Goal: Transaction & Acquisition: Purchase product/service

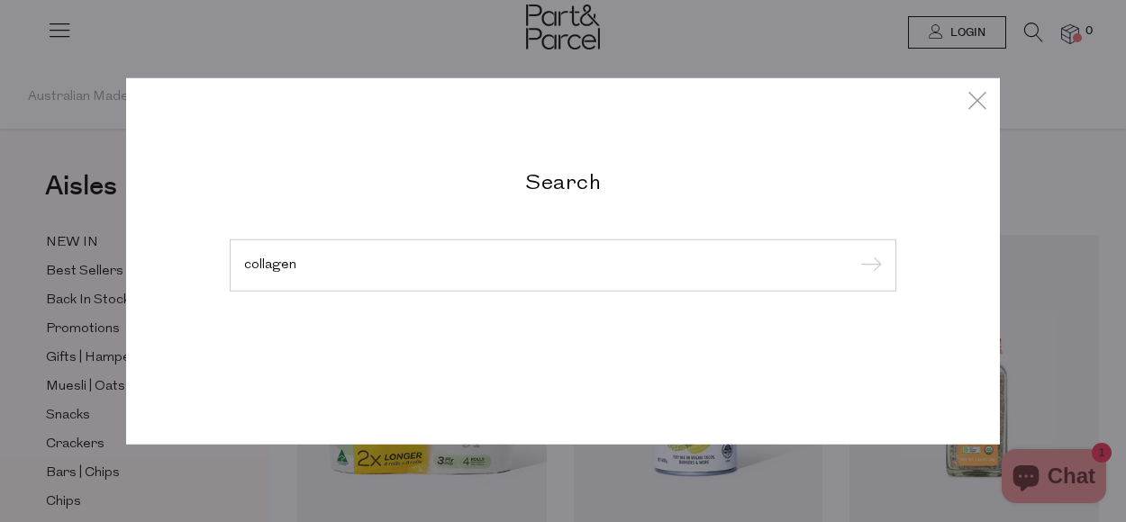
type input "collagen"
click at [855, 253] on input "submit" at bounding box center [868, 266] width 27 height 27
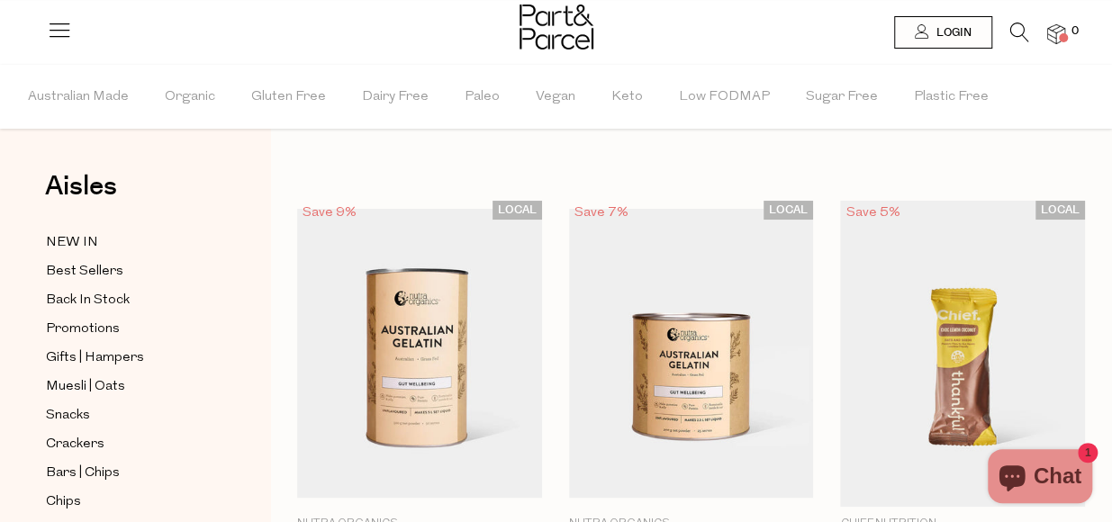
click at [1096, 59] on header "Login 0" at bounding box center [556, 32] width 1112 height 65
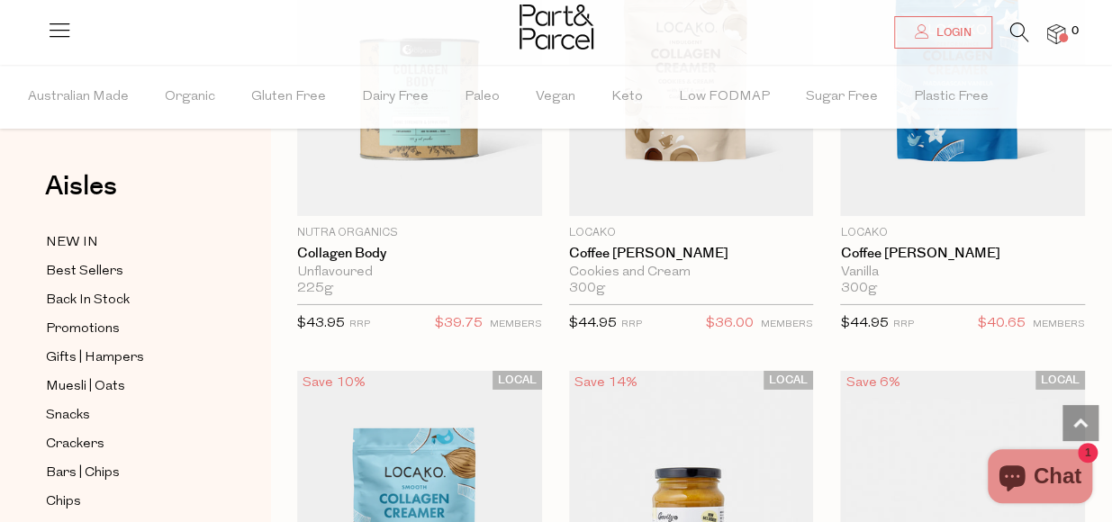
scroll to position [6245, 0]
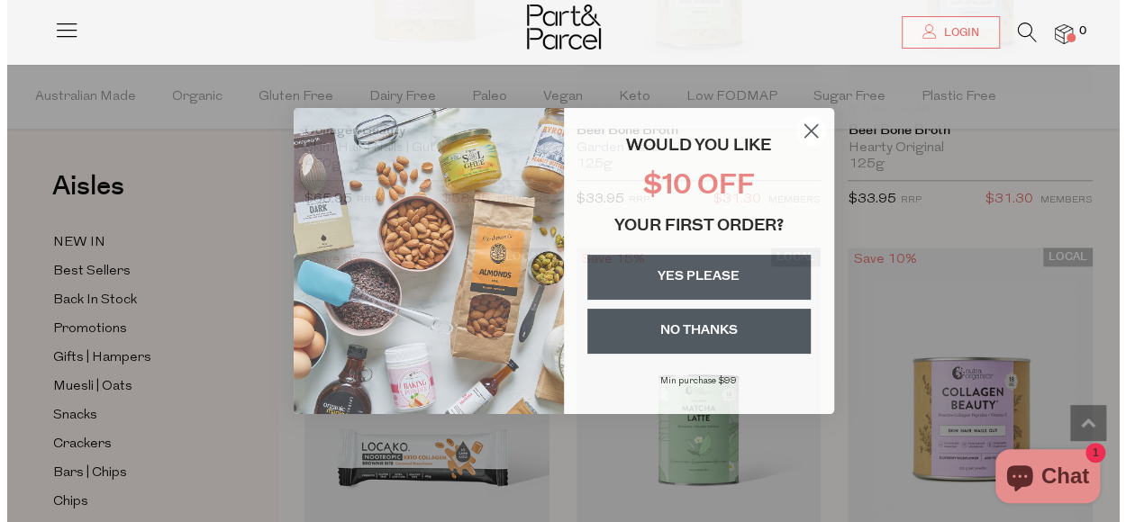
scroll to position [6721, 0]
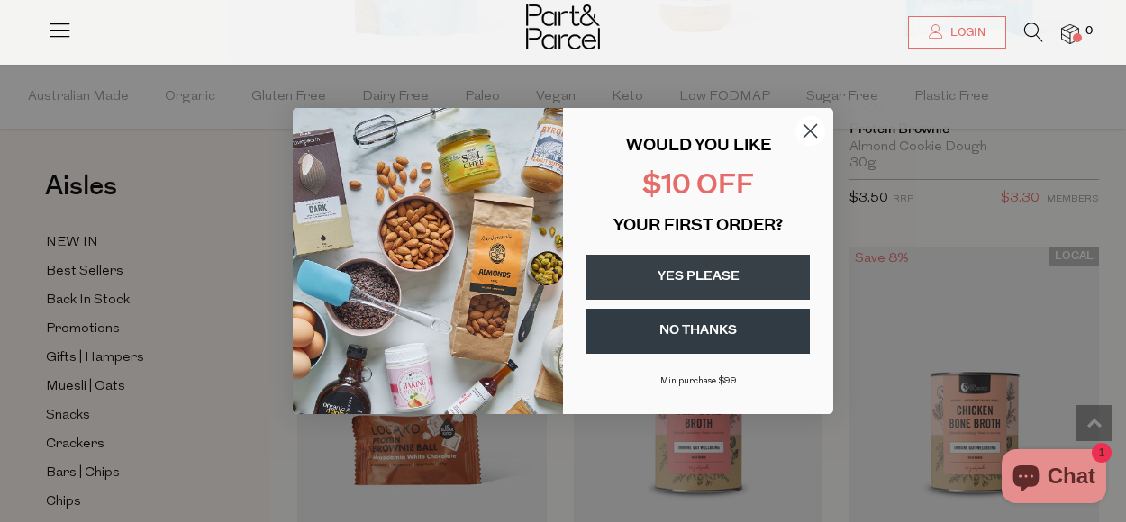
drag, startPoint x: 1115, startPoint y: 425, endPoint x: 1135, endPoint y: 355, distance: 73.0
click at [800, 120] on circle "Close dialog" at bounding box center [810, 131] width 30 height 30
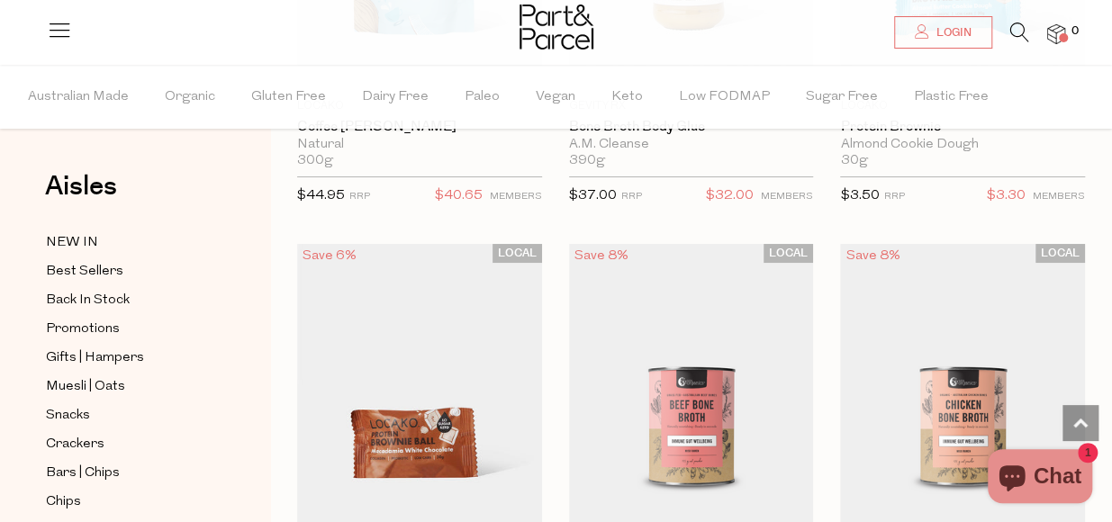
click at [1028, 35] on icon at bounding box center [1019, 33] width 19 height 20
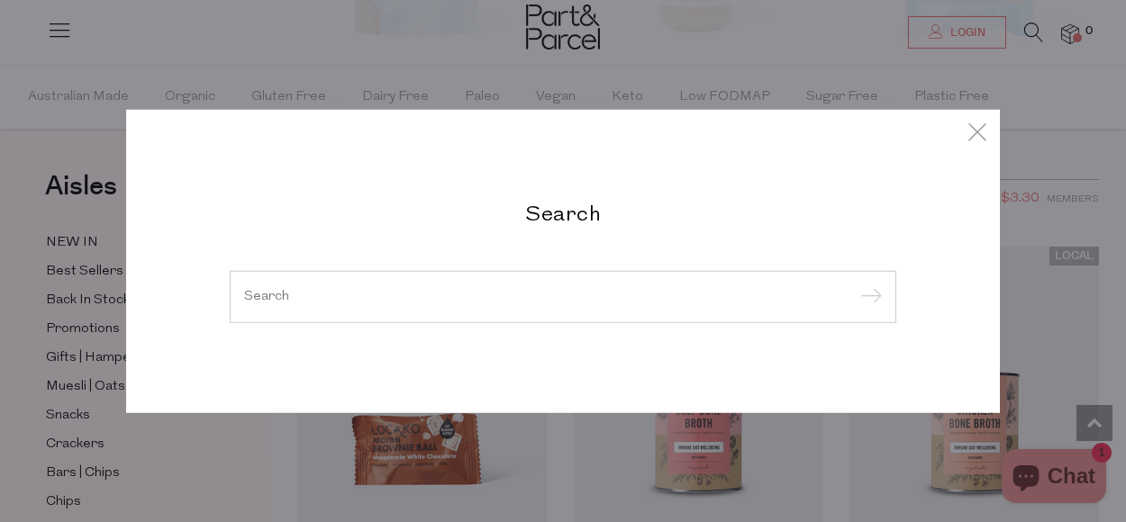
type input "u"
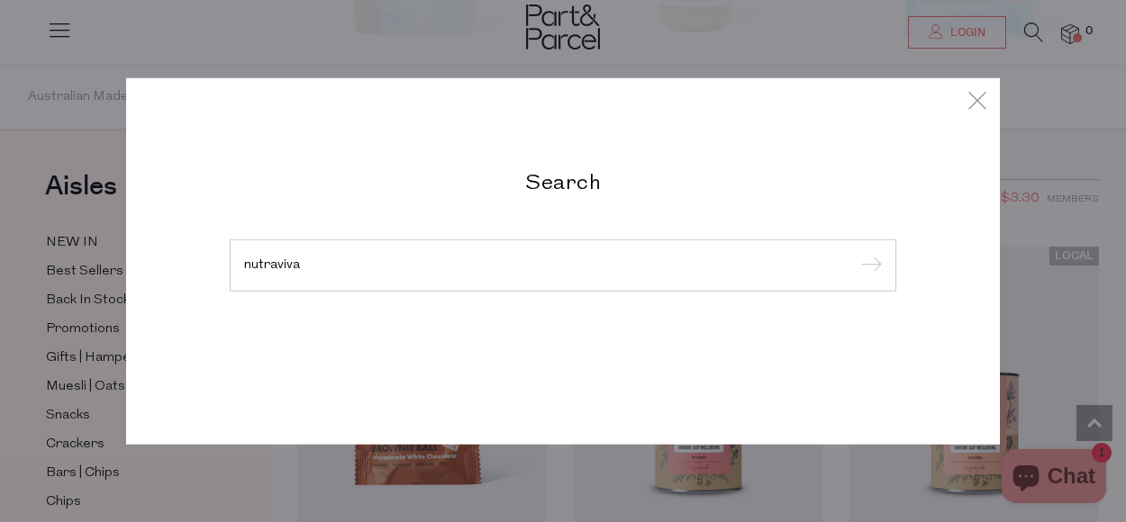
type input "nutraviva"
click at [855, 253] on input "submit" at bounding box center [868, 266] width 27 height 27
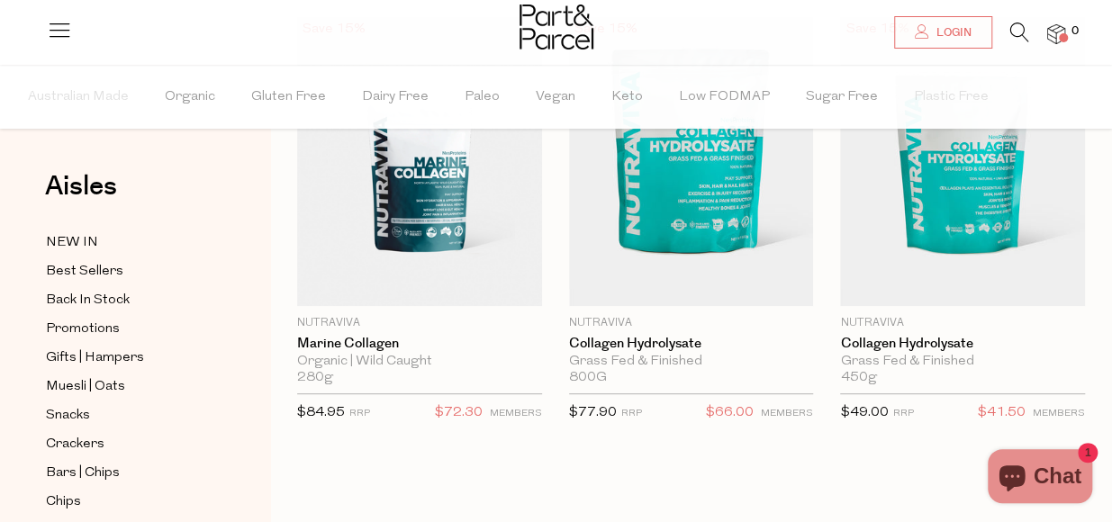
scroll to position [176, 0]
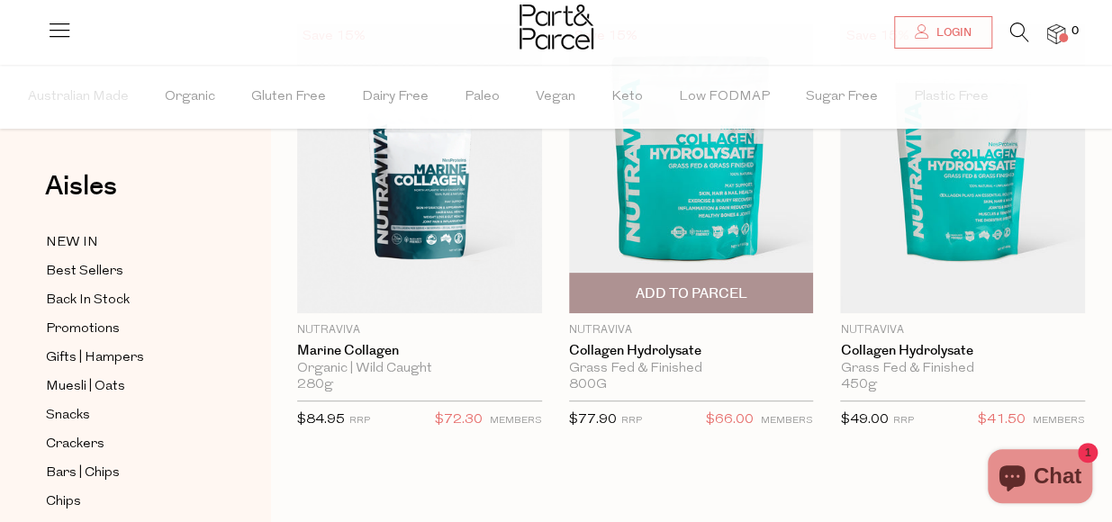
click at [732, 294] on span "Add To Parcel" at bounding box center [691, 294] width 112 height 19
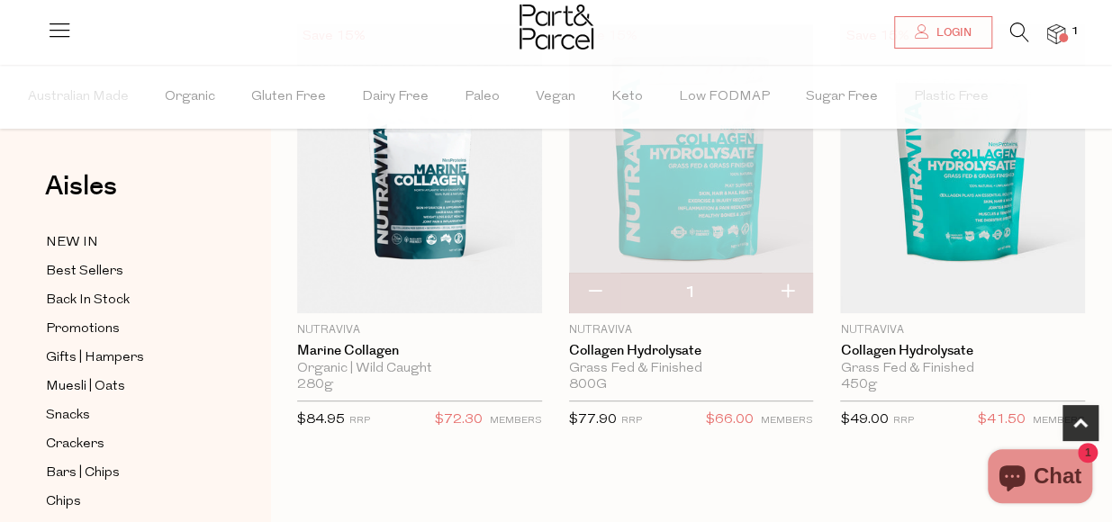
scroll to position [520, 0]
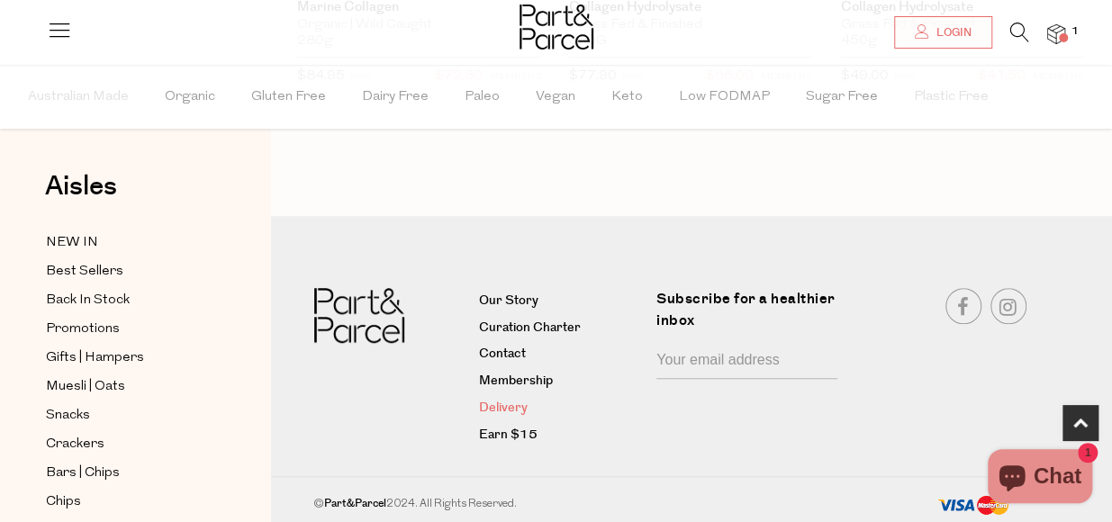
click at [520, 409] on link "Delivery" at bounding box center [560, 409] width 165 height 22
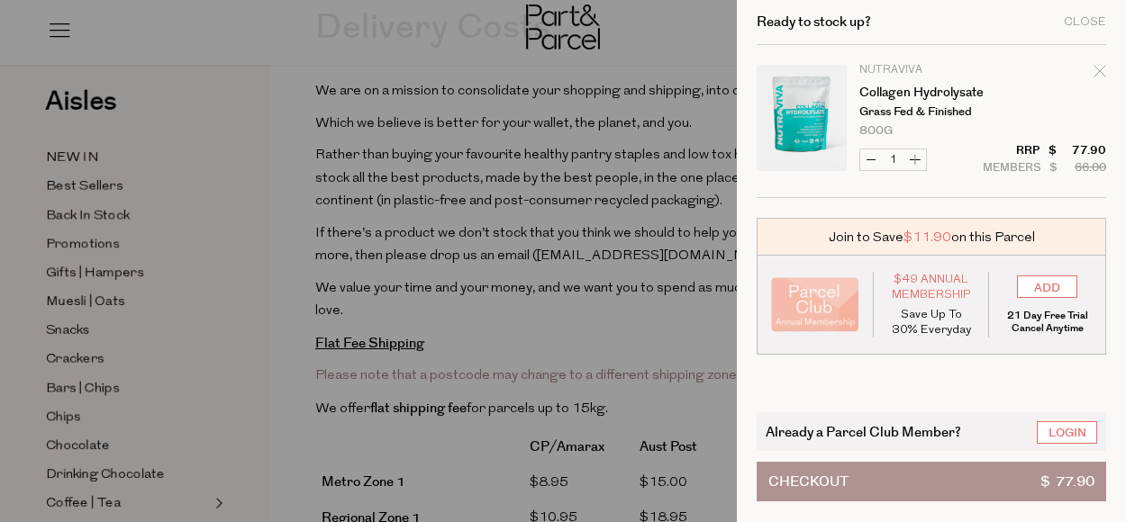
click at [655, 357] on div at bounding box center [563, 261] width 1126 height 522
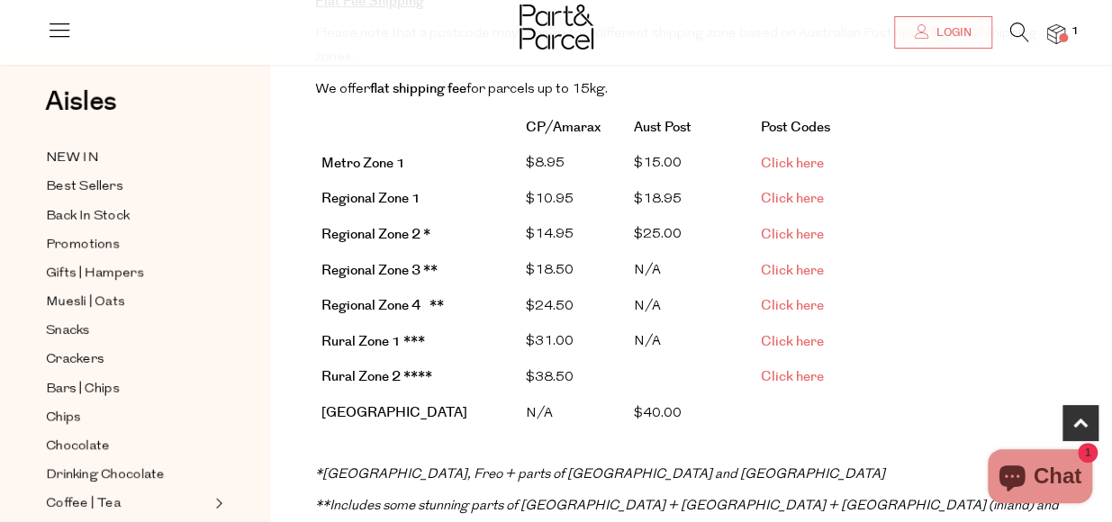
scroll to position [472, 0]
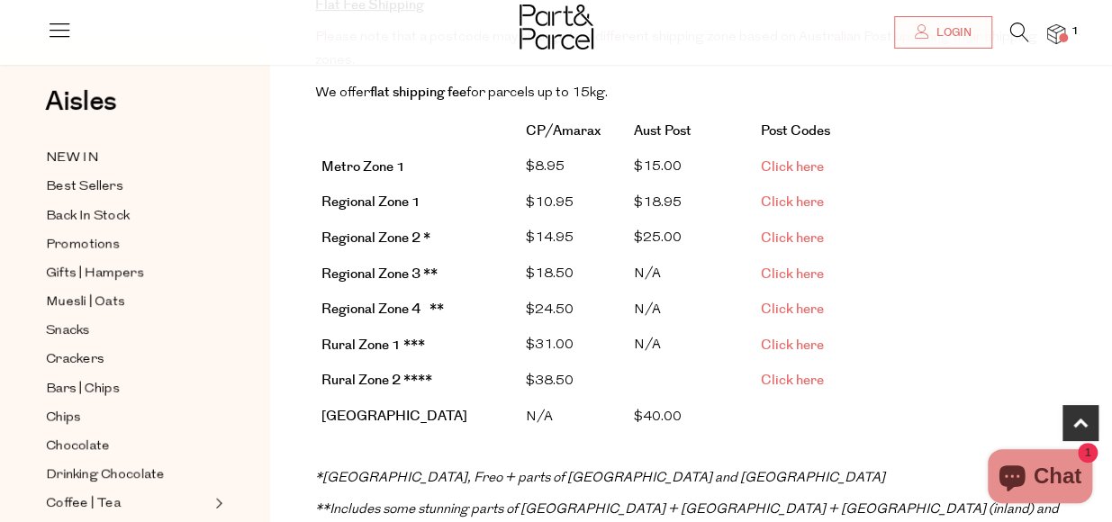
click at [1057, 41] on img at bounding box center [1056, 34] width 18 height 21
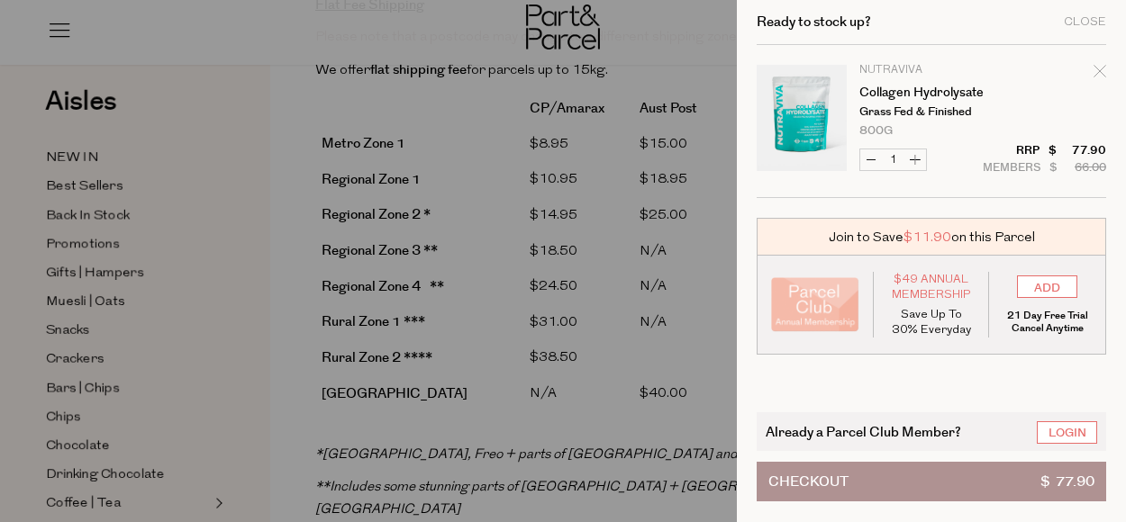
click at [663, 422] on div at bounding box center [563, 261] width 1126 height 522
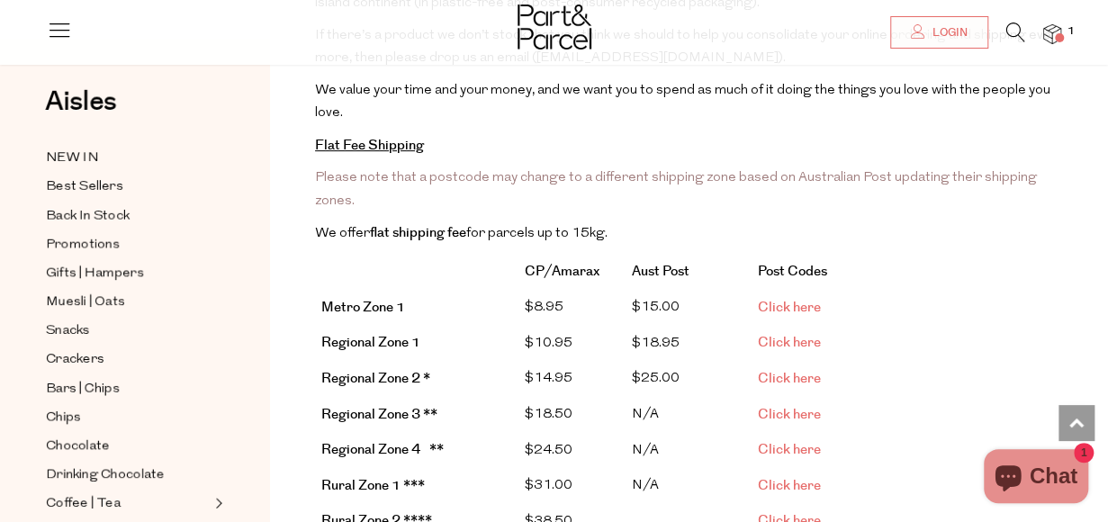
scroll to position [334, 0]
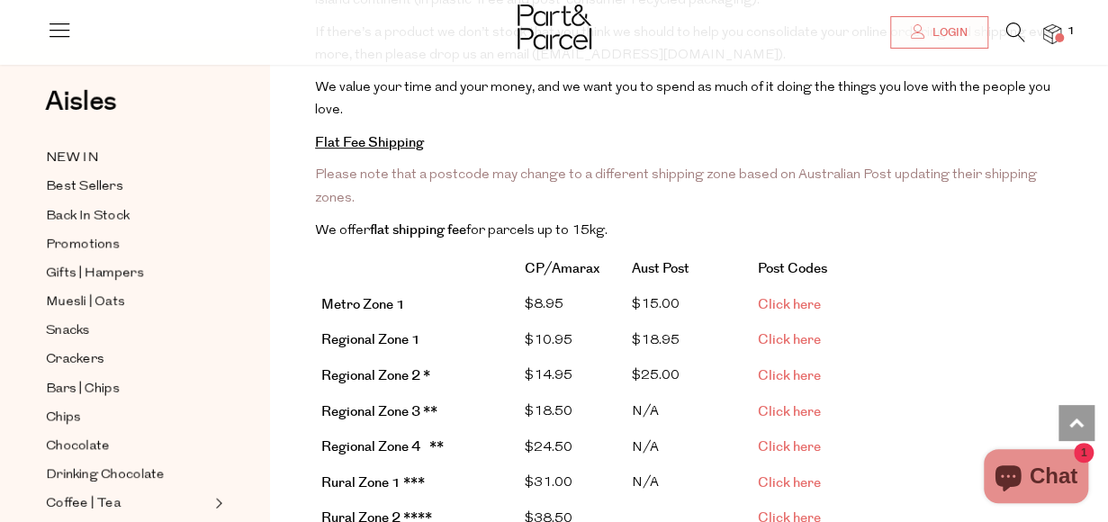
drag, startPoint x: 1078, startPoint y: 138, endPoint x: 1084, endPoint y: 166, distance: 28.6
drag, startPoint x: 1091, startPoint y: 165, endPoint x: 1092, endPoint y: 175, distance: 9.9
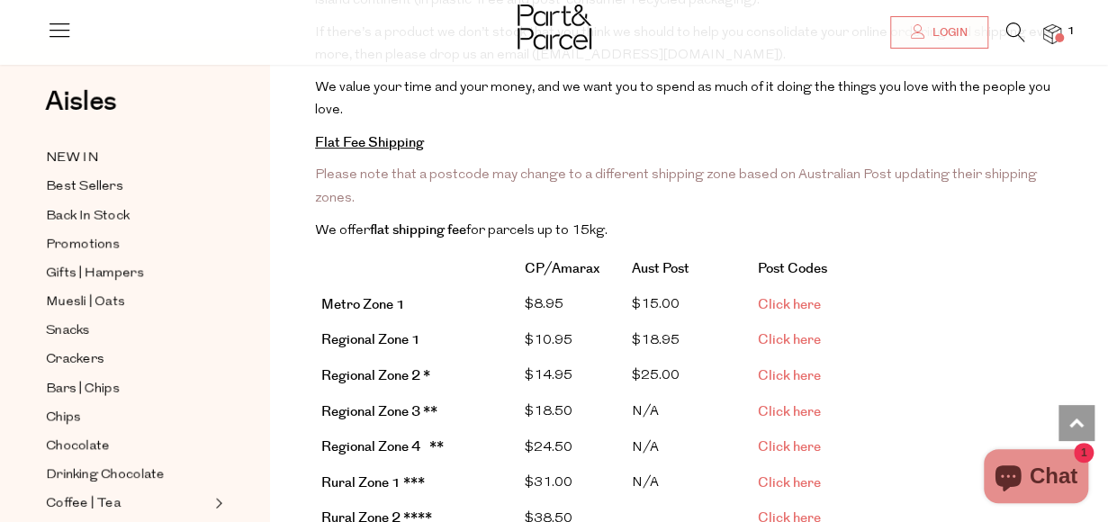
drag, startPoint x: 1092, startPoint y: 175, endPoint x: 1071, endPoint y: 188, distance: 25.5
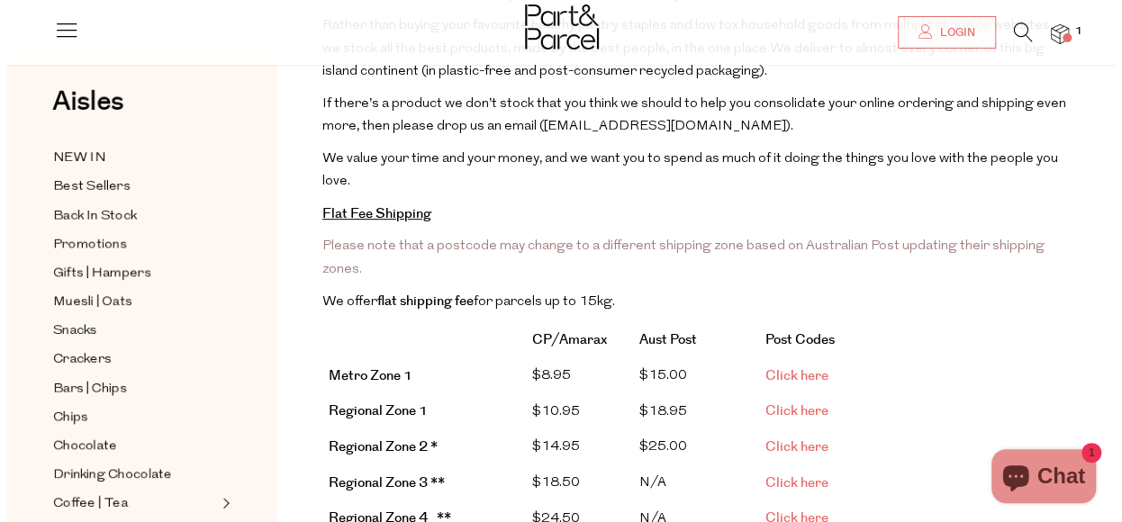
scroll to position [0, 0]
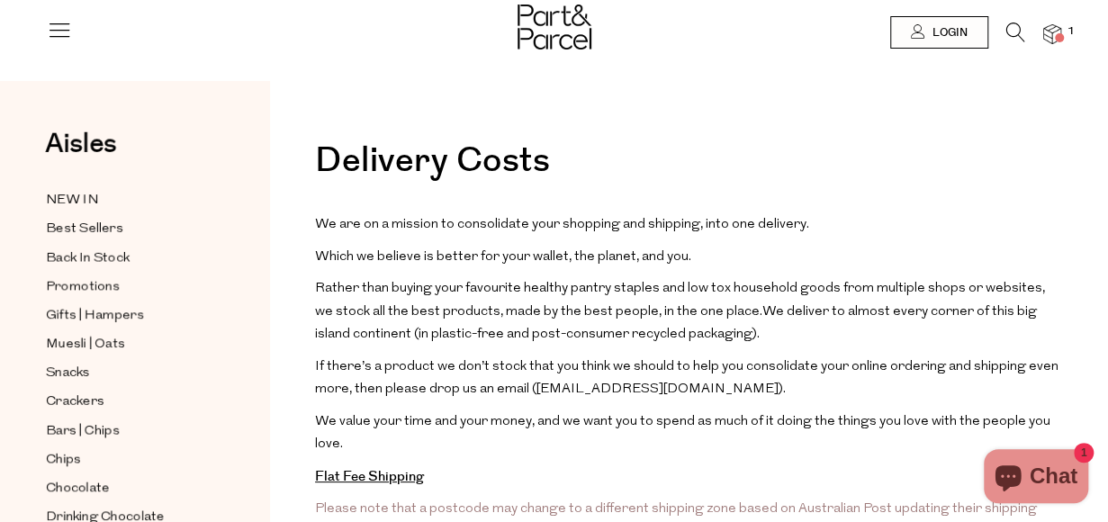
click at [1023, 35] on icon at bounding box center [1016, 33] width 19 height 20
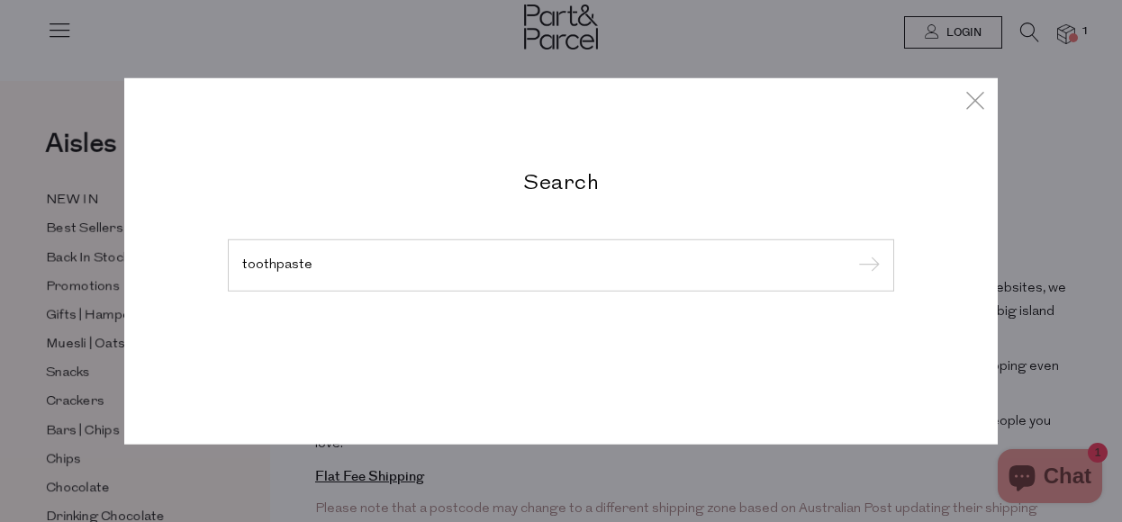
type input "toothpaste"
click at [853, 253] on input "submit" at bounding box center [866, 266] width 27 height 27
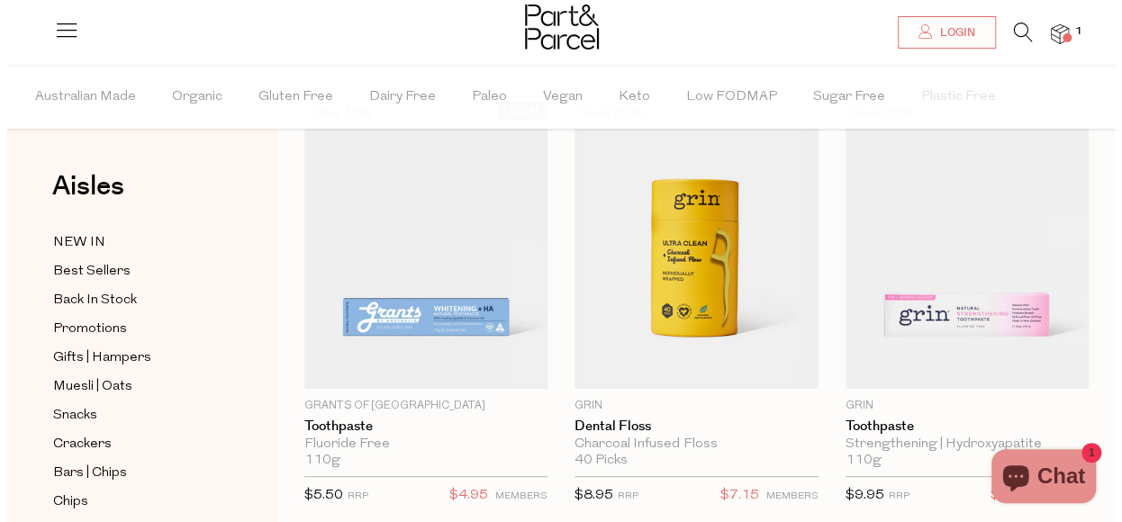
scroll to position [89, 0]
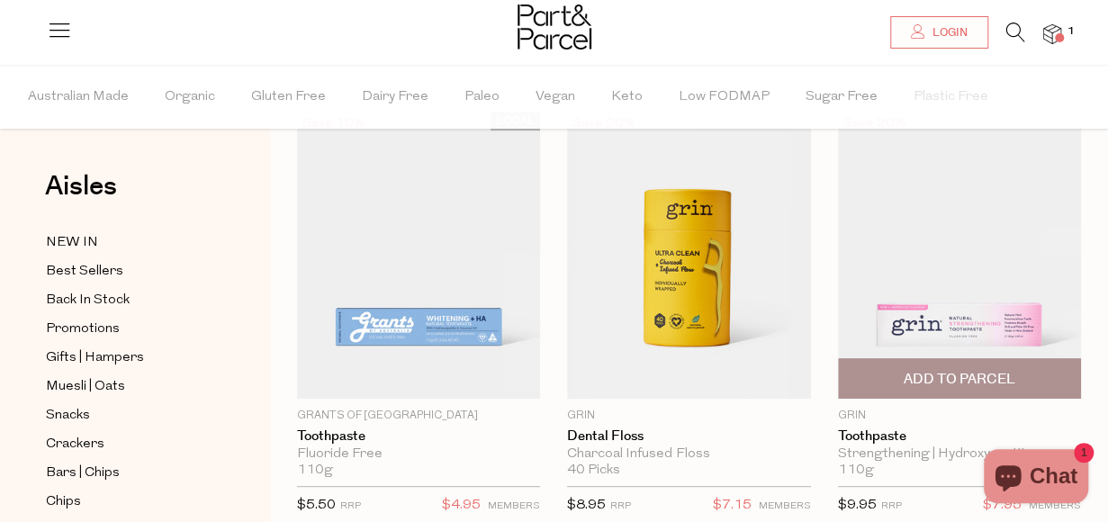
click at [935, 373] on span "Add To Parcel" at bounding box center [960, 379] width 112 height 19
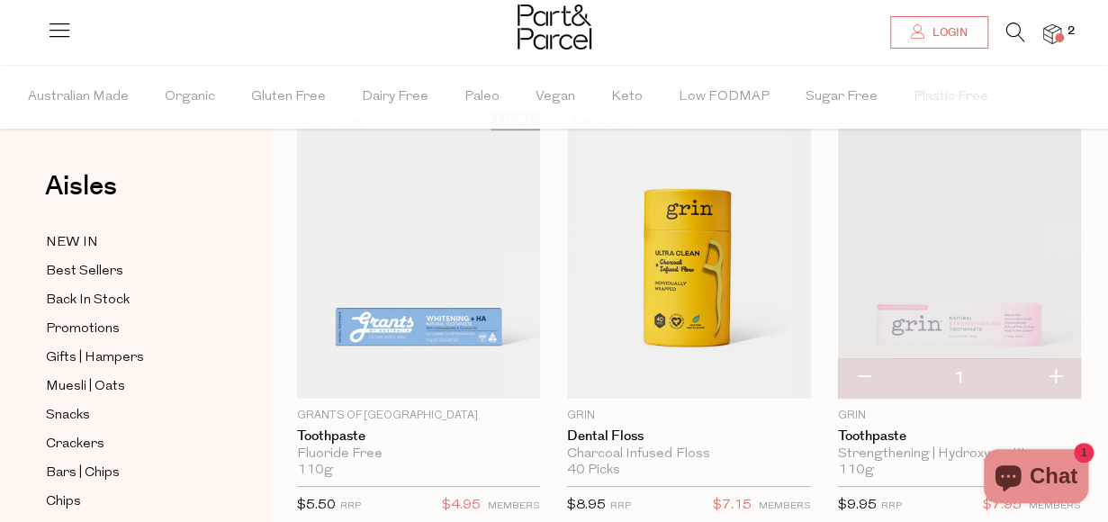
click at [1014, 33] on icon at bounding box center [1016, 33] width 19 height 20
